Goal: Browse casually: Explore the website without a specific task or goal

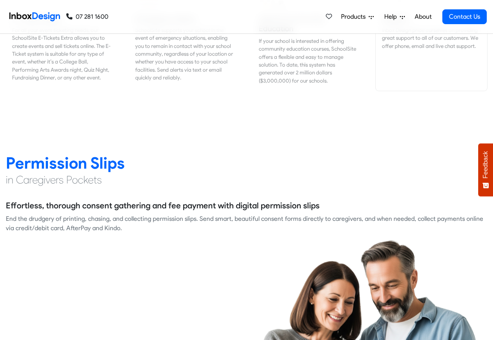
scroll to position [983, 0]
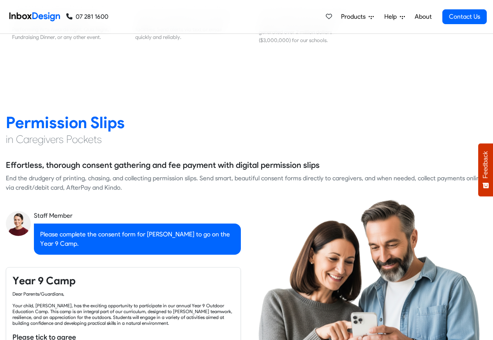
checkbox input "true"
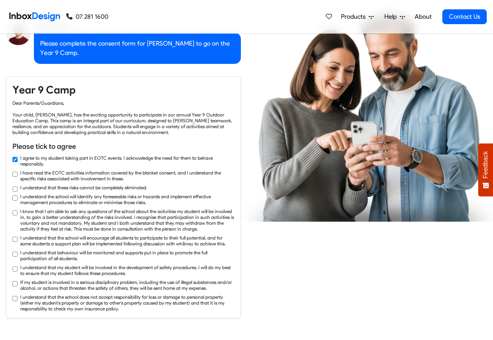
checkbox input "true"
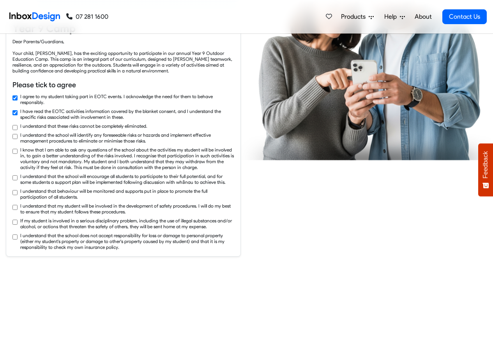
checkbox input "true"
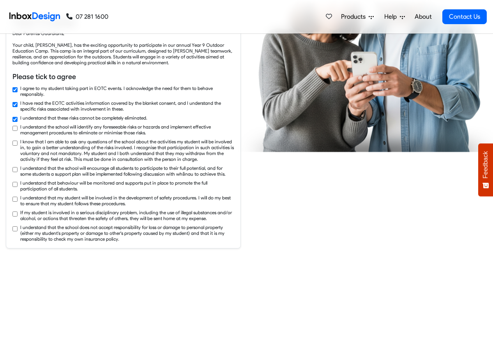
checkbox input "true"
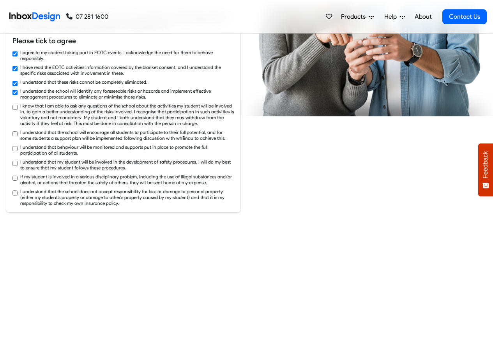
checkbox input "true"
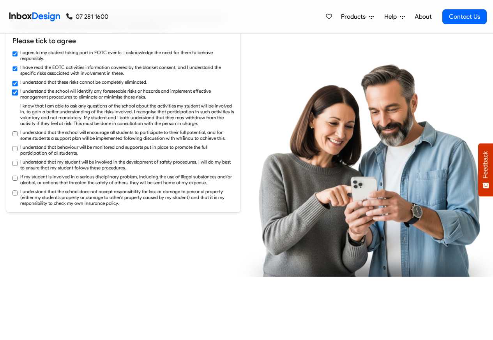
checkbox input "true"
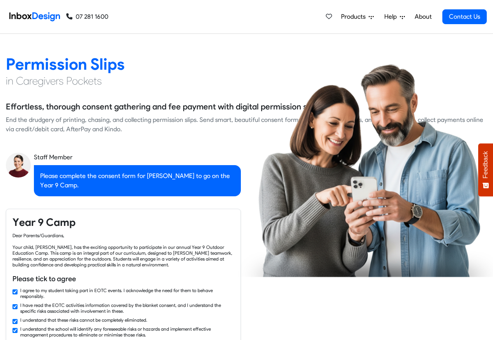
checkbox input "false"
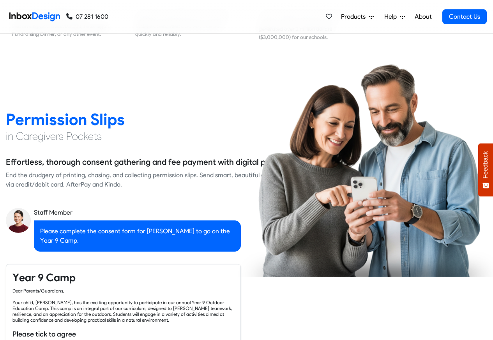
checkbox input "false"
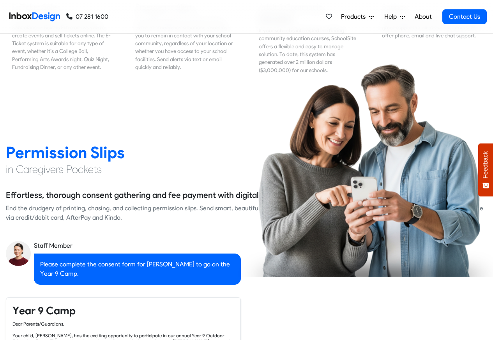
checkbox input "false"
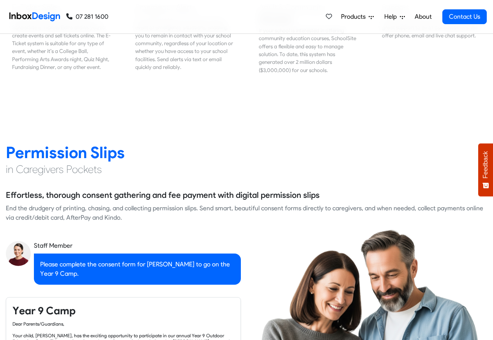
scroll to position [983, 0]
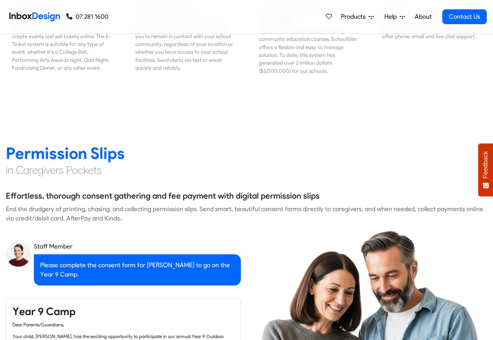
checkbox input "false"
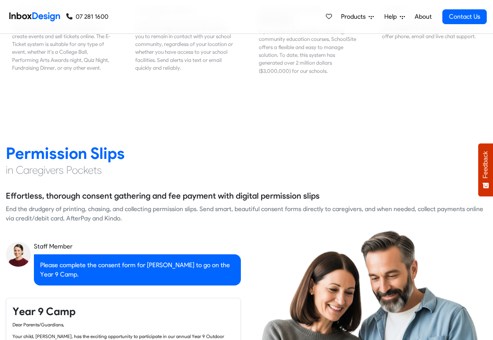
checkbox input "false"
